Goal: Task Accomplishment & Management: Use online tool/utility

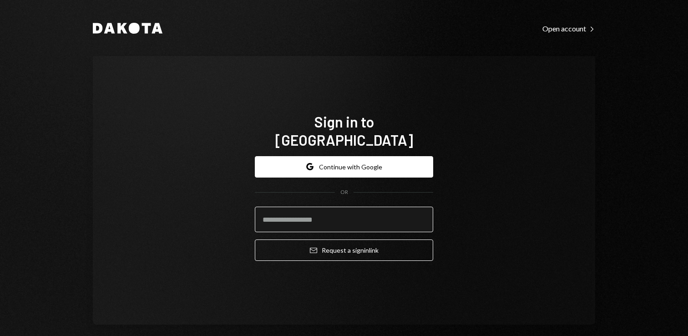
click at [328, 215] on input "email" at bounding box center [344, 219] width 178 height 25
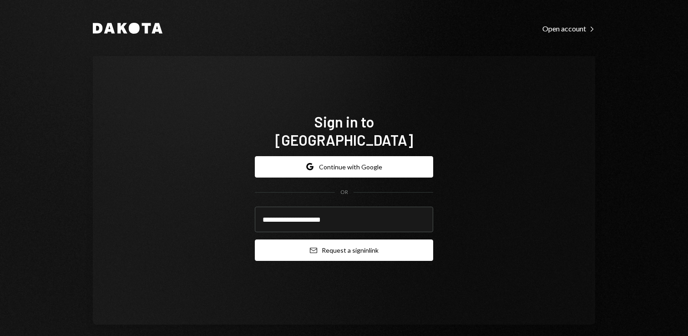
type input "**********"
click at [334, 245] on button "Email Request a sign in link" at bounding box center [344, 250] width 178 height 21
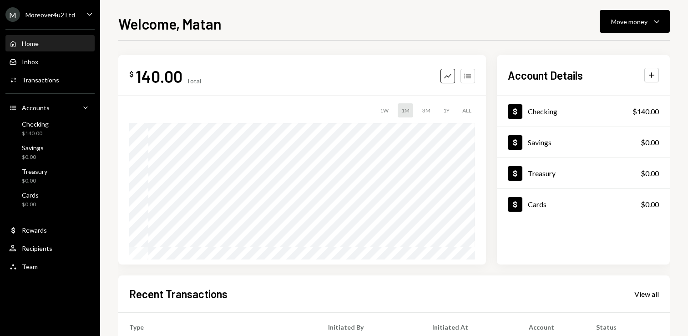
click at [242, 93] on div "$ 140.00 Total Graph Accounts 1W 1M 3M 1Y ALL" at bounding box center [302, 159] width 368 height 209
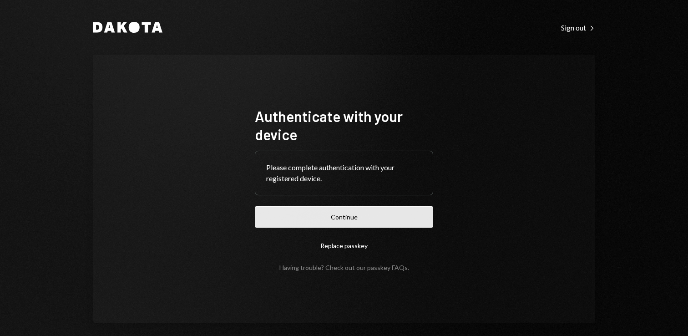
click at [366, 218] on button "Continue" at bounding box center [344, 216] width 178 height 21
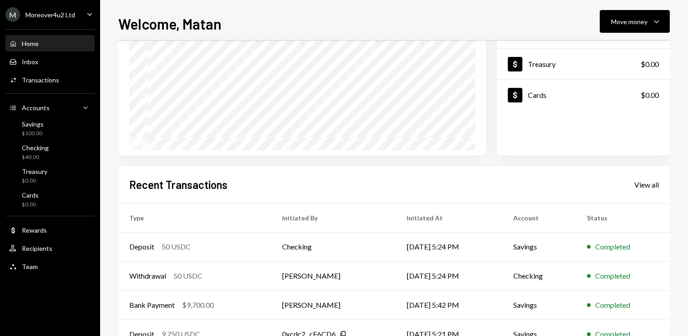
scroll to position [110, 0]
click at [66, 14] on div "Moreover4u2 Ltd" at bounding box center [50, 15] width 50 height 8
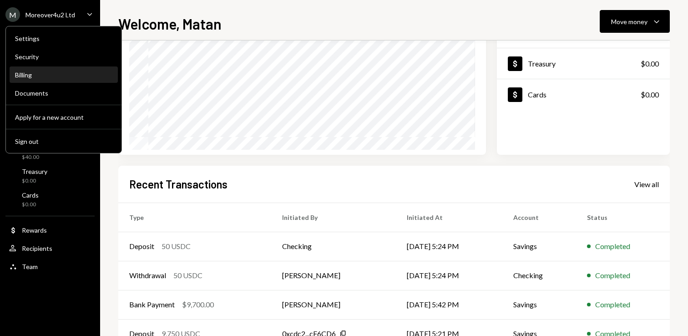
click at [31, 74] on div "Billing" at bounding box center [63, 75] width 97 height 8
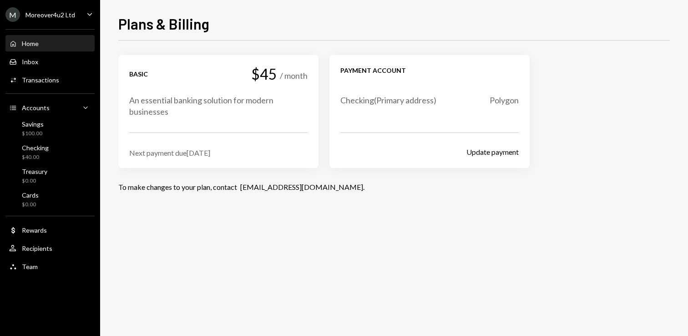
click at [46, 45] on div "Home Home" at bounding box center [50, 44] width 82 height 8
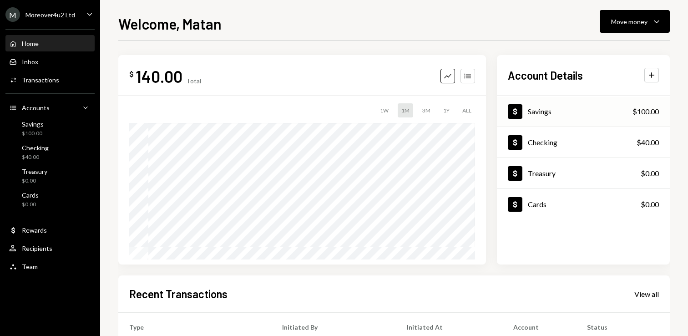
click at [643, 115] on div "$100.00" at bounding box center [646, 111] width 26 height 11
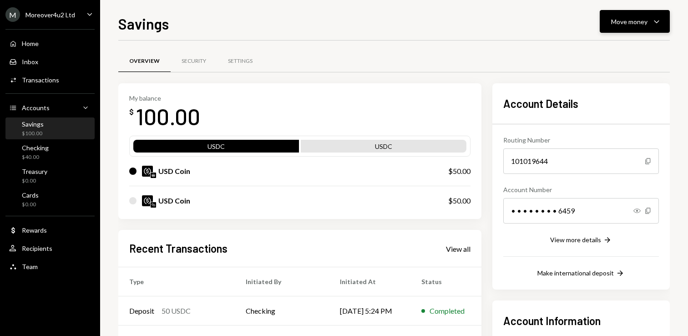
click at [619, 21] on div "Move money" at bounding box center [630, 22] width 36 height 10
click at [605, 72] on div "Transfer" at bounding box center [628, 70] width 66 height 10
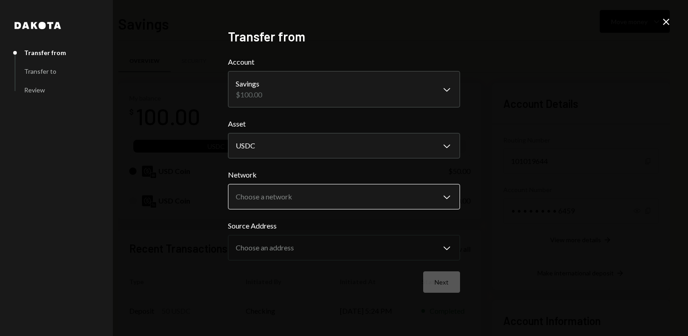
click at [285, 199] on body "M Moreover4u2 Ltd Caret Down Home Home Inbox Inbox Activities Transactions Acco…" at bounding box center [344, 168] width 688 height 336
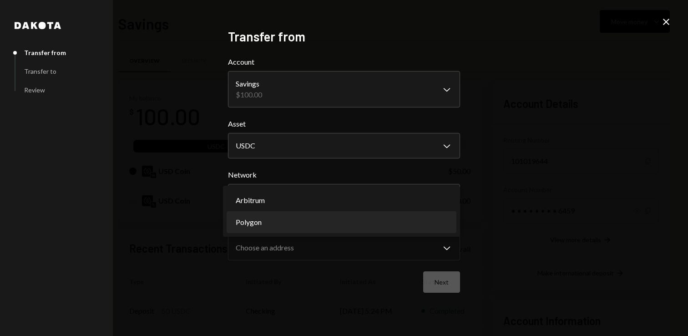
select select "**********"
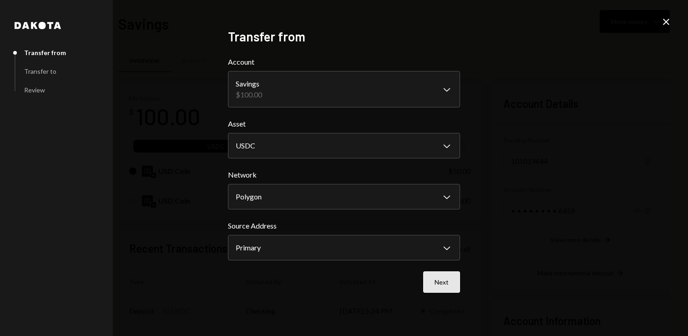
click at [439, 278] on button "Next" at bounding box center [441, 281] width 37 height 21
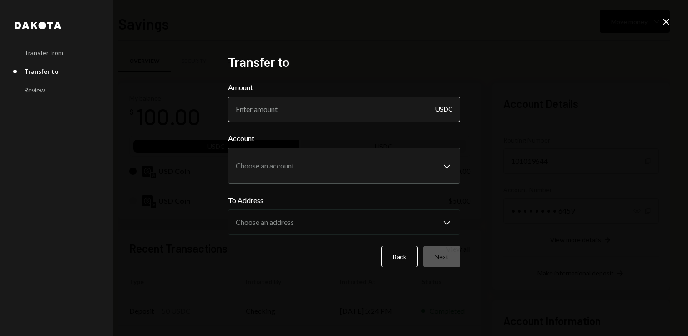
click at [351, 111] on input "Amount" at bounding box center [344, 109] width 232 height 25
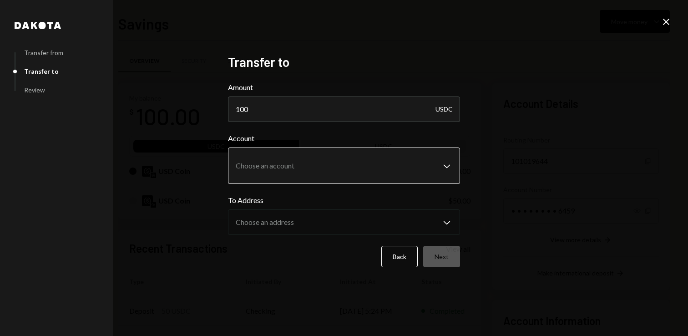
type input "100"
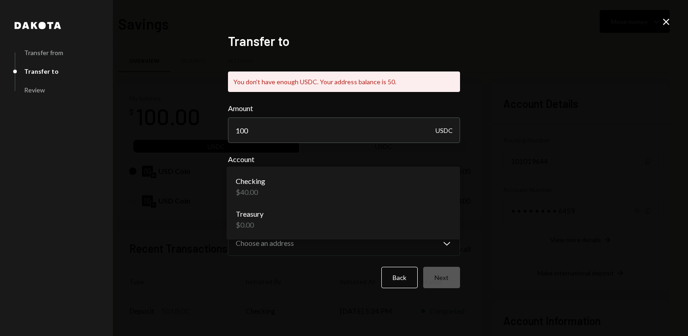
click at [353, 180] on body "M Moreover4u2 Ltd Caret Down Home Home Inbox Inbox Activities Transactions Acco…" at bounding box center [344, 168] width 688 height 336
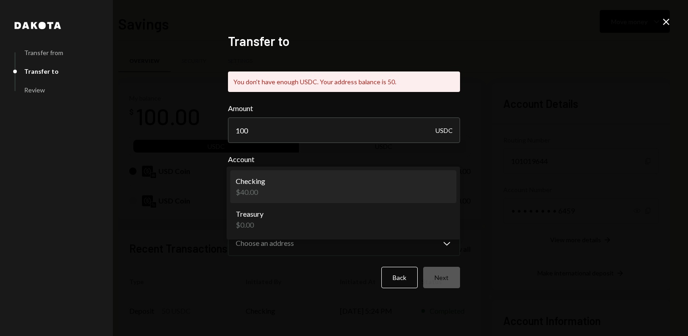
select select "**********"
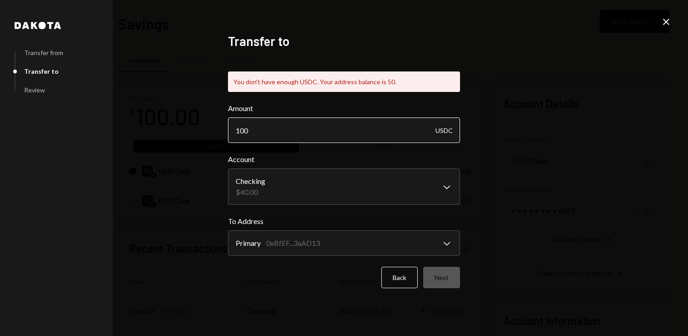
click at [291, 128] on input "100" at bounding box center [344, 129] width 232 height 25
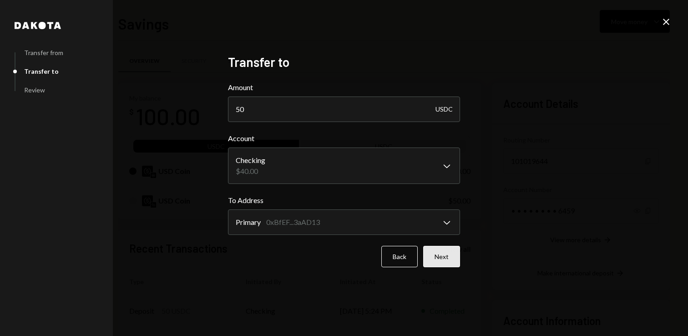
type input "50"
click at [434, 258] on button "Next" at bounding box center [441, 256] width 37 height 21
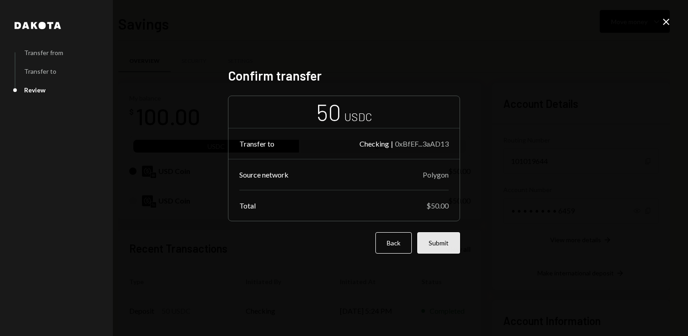
click at [440, 247] on button "Submit" at bounding box center [439, 242] width 43 height 21
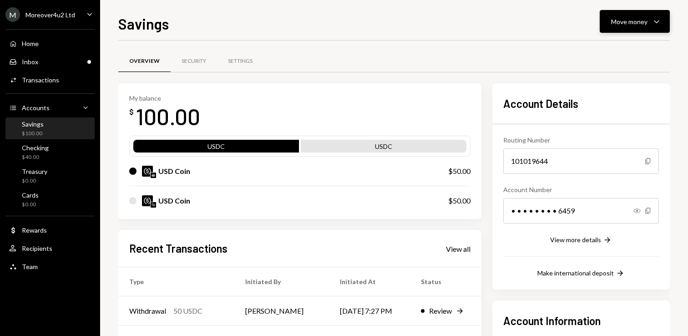
click at [636, 19] on div "Move money" at bounding box center [630, 22] width 36 height 10
click at [605, 46] on div "Send" at bounding box center [628, 49] width 66 height 10
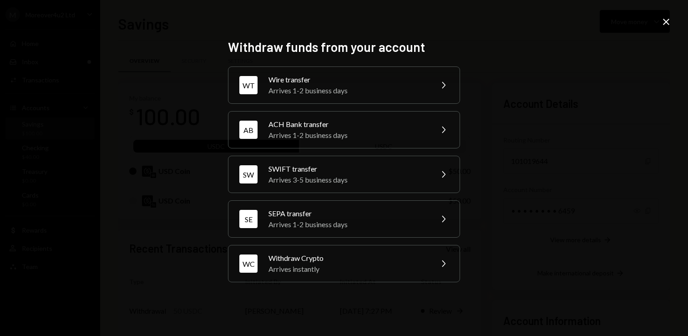
click at [669, 24] on icon at bounding box center [666, 22] width 6 height 6
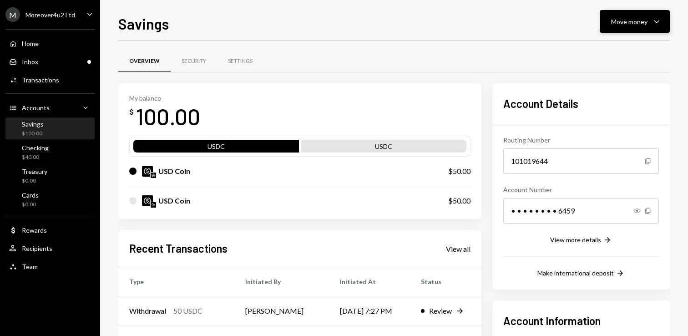
click at [636, 27] on button "Move money Caret Down" at bounding box center [635, 21] width 70 height 23
click at [611, 74] on div "Convert Transfer" at bounding box center [621, 69] width 91 height 20
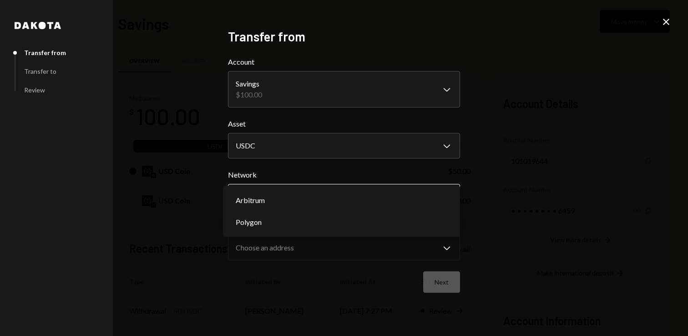
click at [312, 194] on body "M Moreover4u2 Ltd Caret Down Home Home Inbox Inbox Activities Transactions Acco…" at bounding box center [344, 168] width 688 height 336
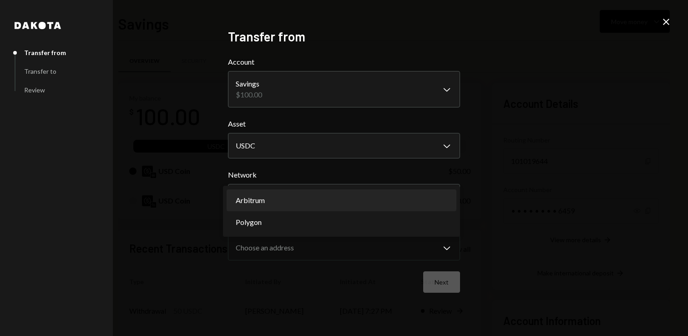
select select "**********"
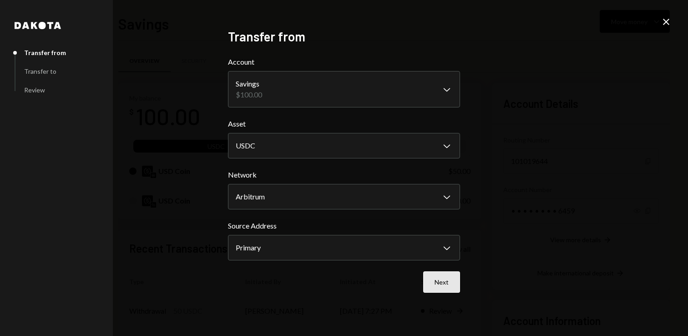
click at [453, 278] on button "Next" at bounding box center [441, 281] width 37 height 21
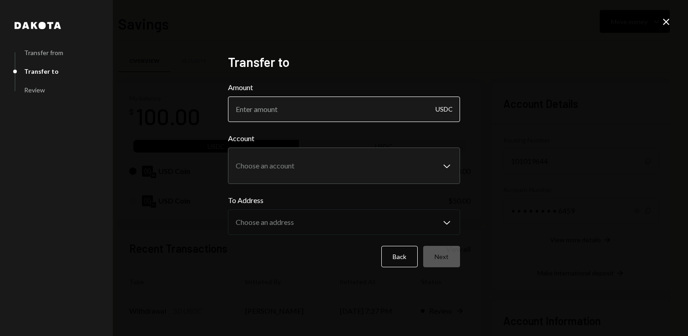
click at [306, 103] on input "Amount" at bounding box center [344, 109] width 232 height 25
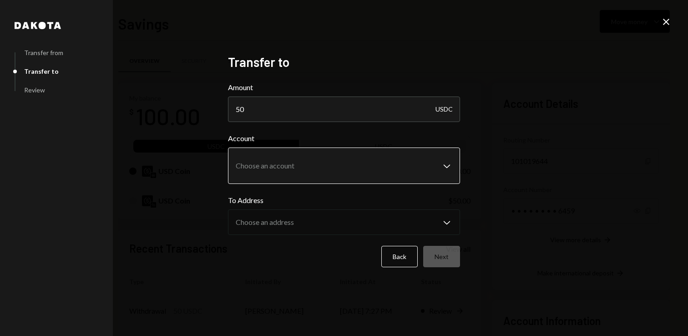
type input "50"
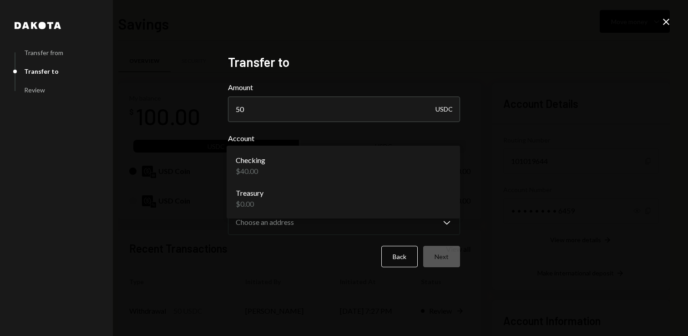
click at [331, 171] on body "M Moreover4u2 Ltd Caret Down Home Home Inbox Inbox Activities Transactions Acco…" at bounding box center [344, 168] width 688 height 336
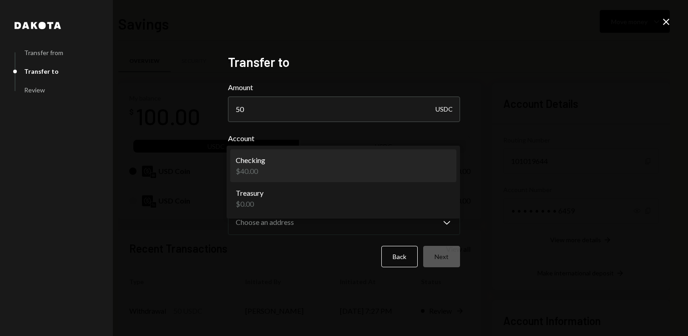
select select "**********"
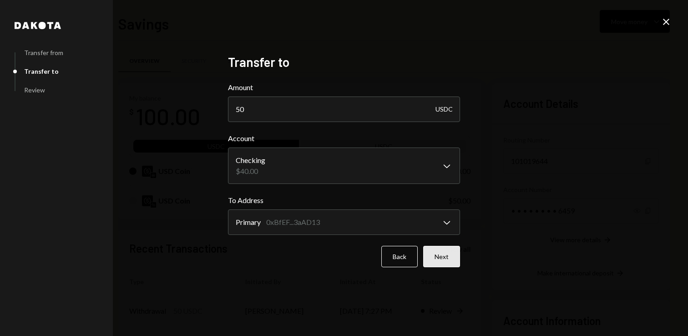
click at [436, 259] on button "Next" at bounding box center [441, 256] width 37 height 21
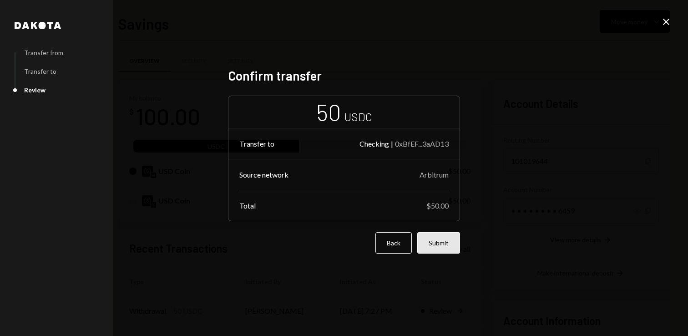
click at [440, 249] on button "Submit" at bounding box center [439, 242] width 43 height 21
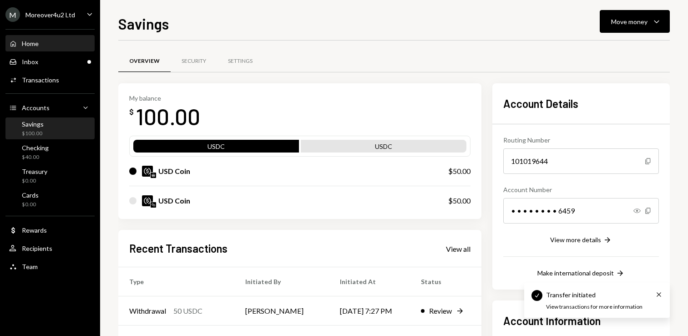
click at [41, 41] on div "Home Home" at bounding box center [50, 44] width 82 height 8
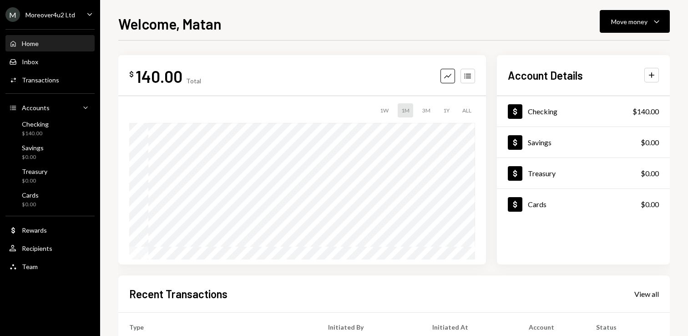
click at [73, 12] on div "Moreover4u2 Ltd" at bounding box center [50, 15] width 50 height 8
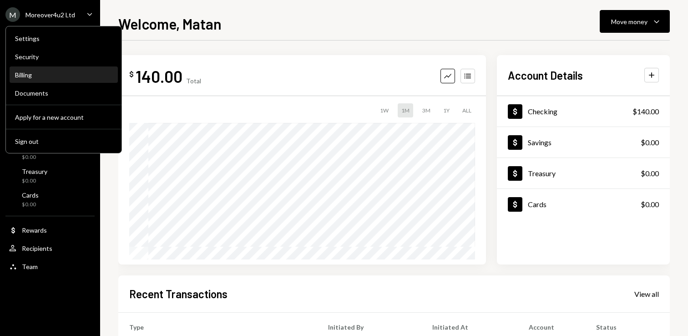
click at [56, 81] on div "Billing" at bounding box center [63, 74] width 97 height 15
